Goal: Entertainment & Leisure: Browse casually

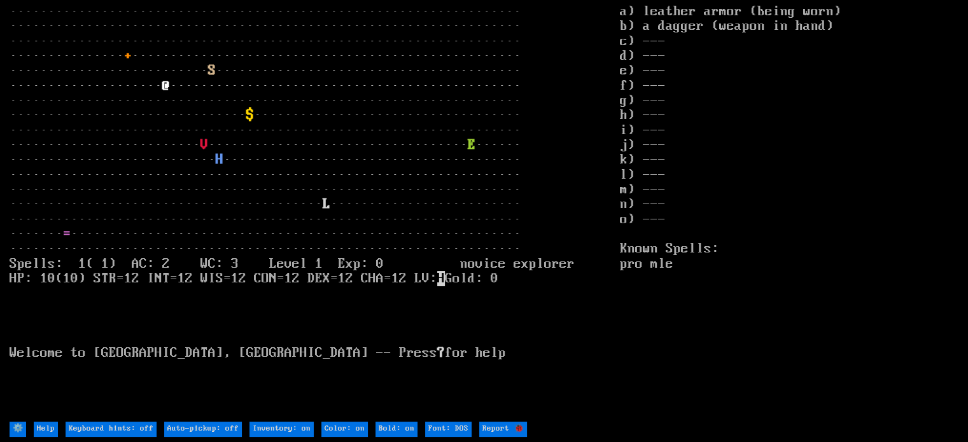
click at [125, 430] on off "Keyboard hints: off" at bounding box center [111, 429] width 91 height 15
type off "Keyboard hints: on"
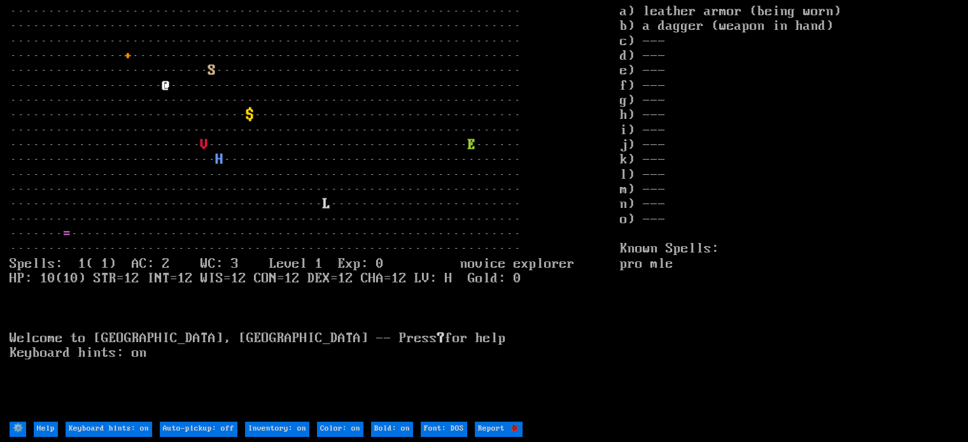
click at [46, 430] on input "Help" at bounding box center [46, 429] width 24 height 15
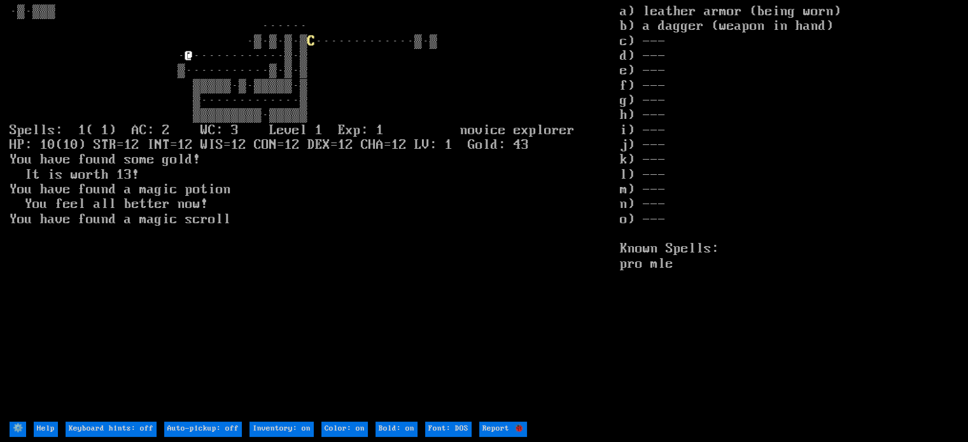
click at [137, 427] on off "Keyboard hints: off" at bounding box center [111, 429] width 91 height 15
type off "Keyboard hints: on"
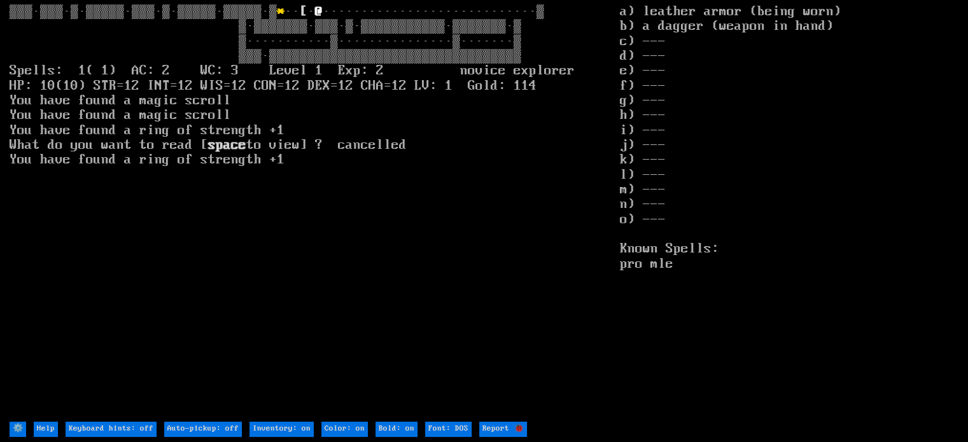
click at [141, 427] on off "Keyboard hints: off" at bounding box center [111, 429] width 91 height 15
type off "Keyboard hints: on"
